Goal: Find specific page/section: Find specific page/section

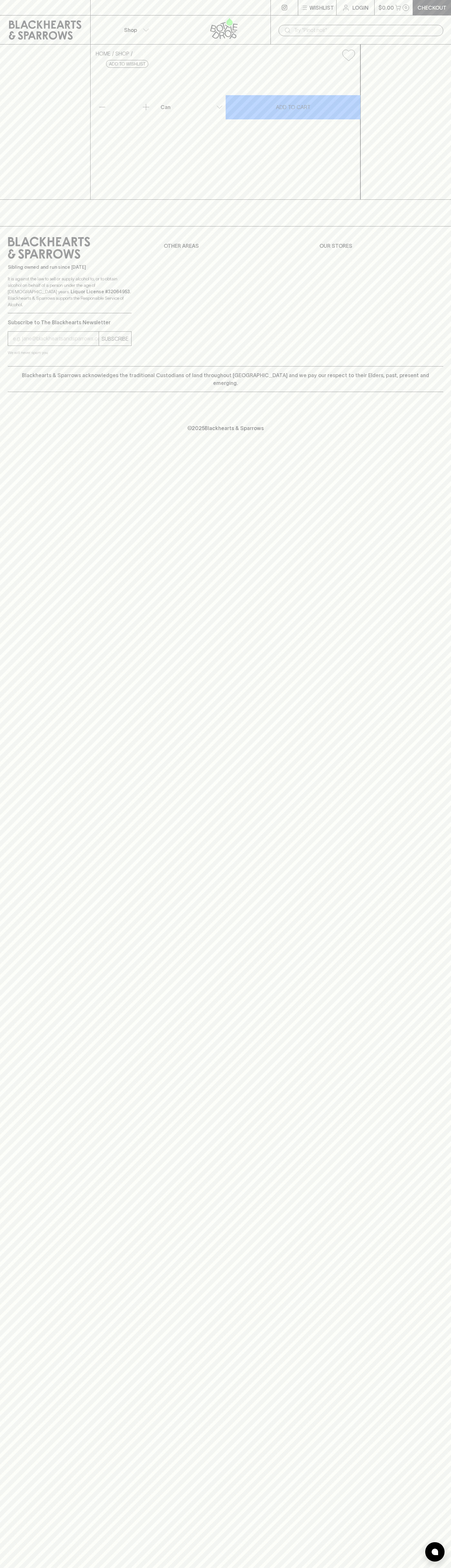
click at [407, 25] on input "text" at bounding box center [366, 30] width 144 height 11
click at [434, 1387] on div "Wishlist Login $0.00 0 Checkout Shop ​ HOME SHOP Sailors Grave Law of the Tongu…" at bounding box center [226, 784] width 451 height 1568
click at [332, 1568] on html "Wishlist Login $0.00 0 Checkout Shop ​ HOME SHOP Sailors Grave Law of the Tongu…" at bounding box center [226, 784] width 451 height 1568
click at [25, 1172] on div "Wishlist Login $0.00 0 Checkout Shop ​ HOME SHOP Sailors Grave Law of the Tongu…" at bounding box center [226, 784] width 451 height 1568
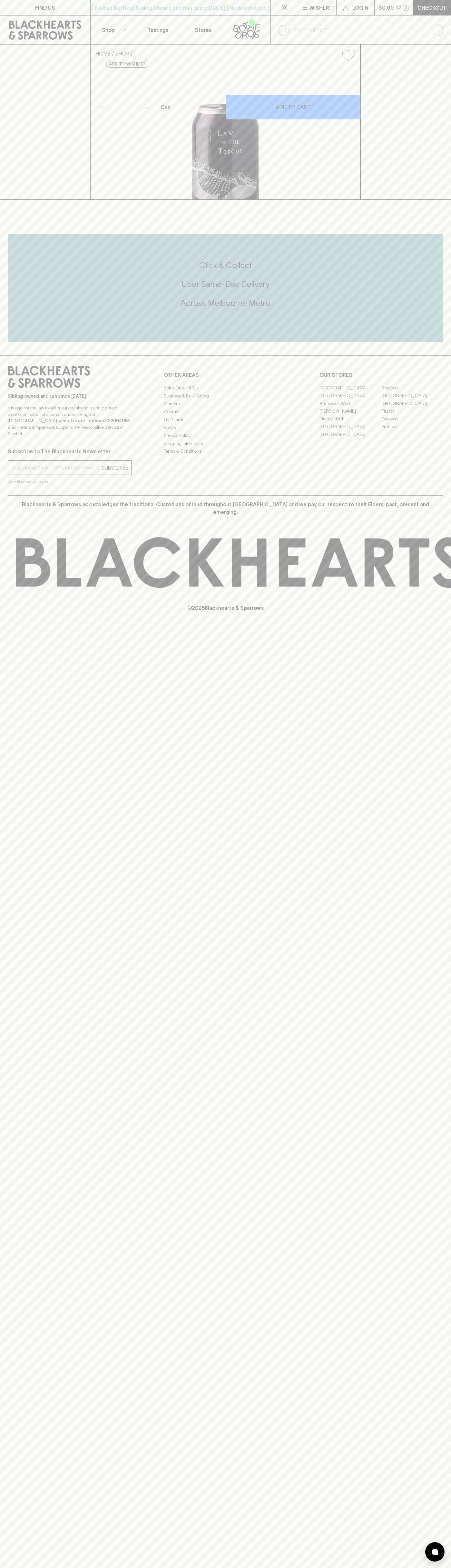
click at [412, 399] on link "[GEOGRAPHIC_DATA]" at bounding box center [412, 395] width 62 height 8
